Goal: Task Accomplishment & Management: Use online tool/utility

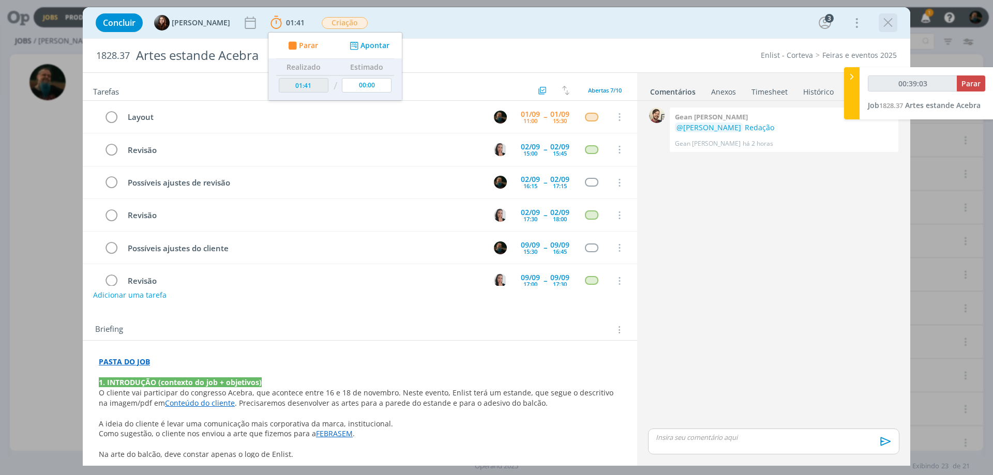
click at [883, 23] on icon "dialog" at bounding box center [888, 23] width 16 height 16
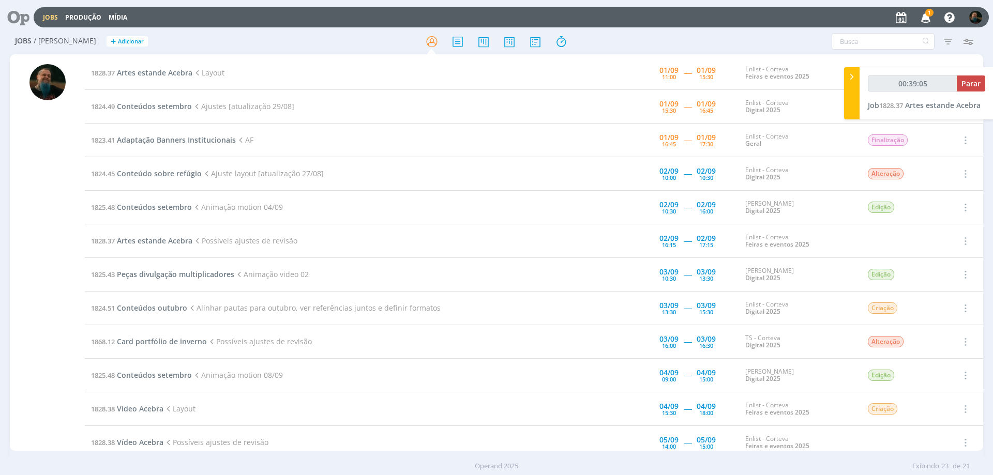
click at [924, 18] on icon "button" at bounding box center [926, 17] width 18 height 18
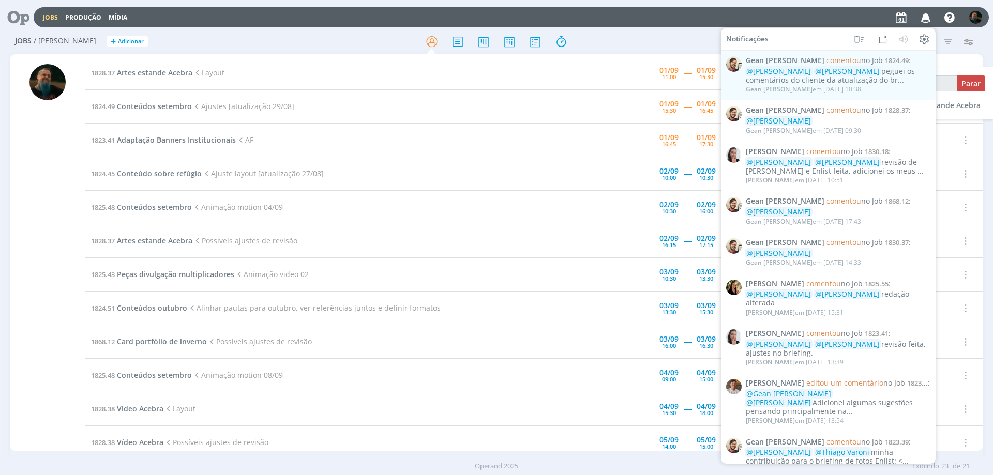
click at [148, 107] on span "Conteúdos setembro" at bounding box center [154, 106] width 75 height 10
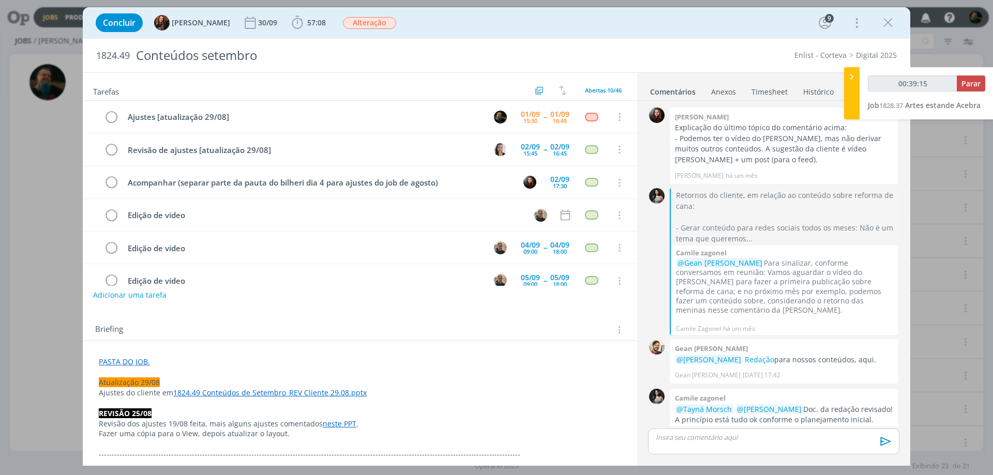
scroll to position [1450, 0]
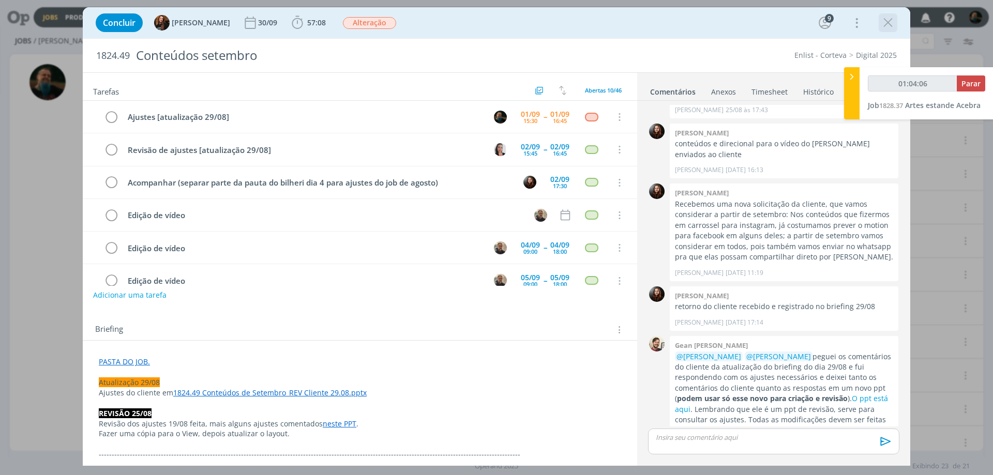
click at [886, 23] on icon "dialog" at bounding box center [888, 23] width 16 height 16
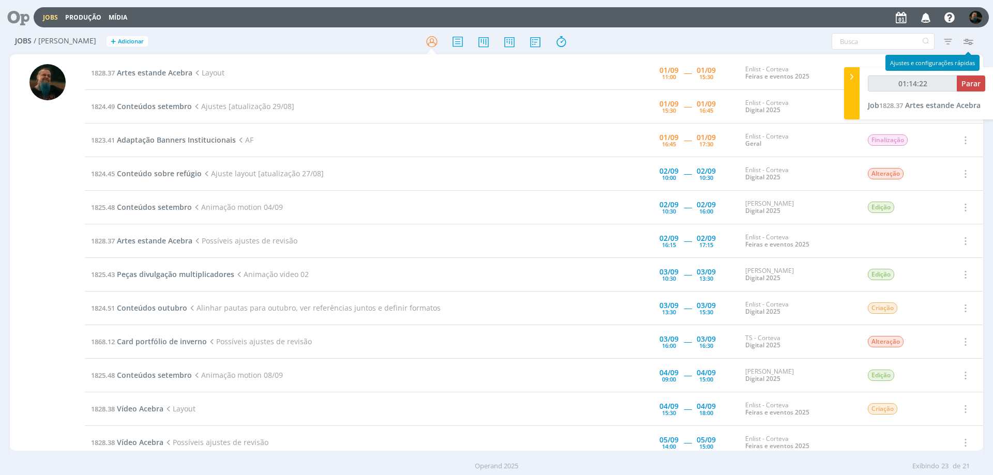
type input "01:14:23"
click at [967, 84] on span "Parar" at bounding box center [970, 84] width 19 height 10
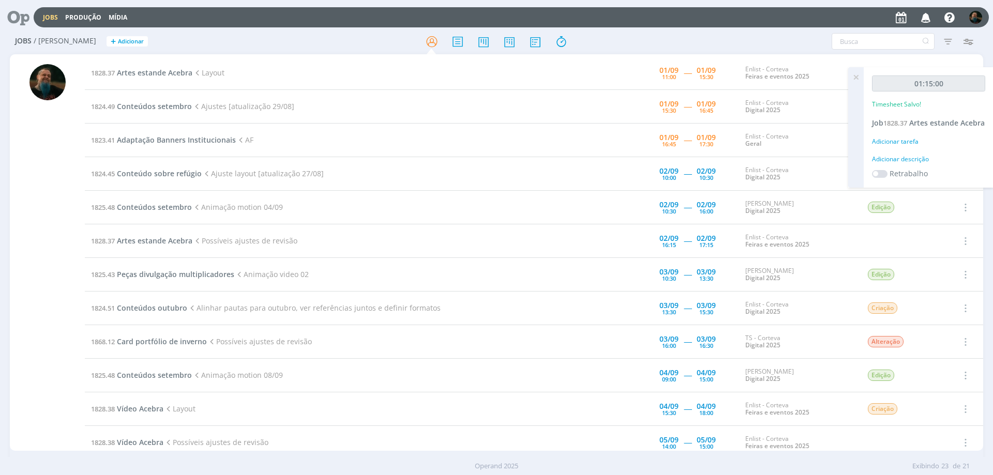
click at [908, 164] on div "Adicionar descrição" at bounding box center [928, 159] width 113 height 9
click at [906, 181] on textarea at bounding box center [928, 175] width 108 height 37
type textarea "arte estande"
click at [977, 248] on span "Salvar" at bounding box center [967, 243] width 21 height 10
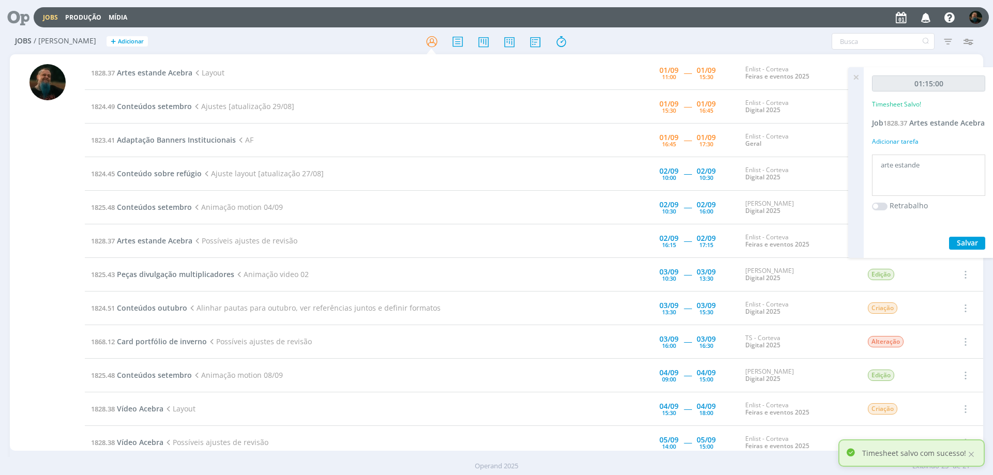
click at [854, 77] on icon at bounding box center [855, 77] width 19 height 20
